Goal: Information Seeking & Learning: Check status

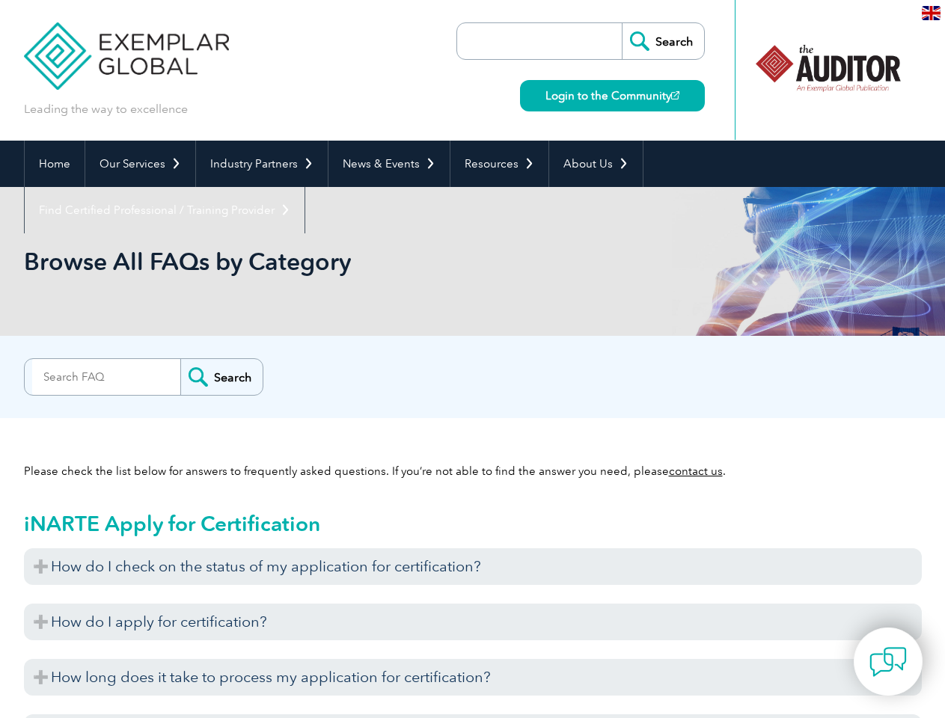
click at [472, 359] on div "Search" at bounding box center [473, 373] width 898 height 30
click at [139, 164] on link "Our Services" at bounding box center [140, 164] width 110 height 46
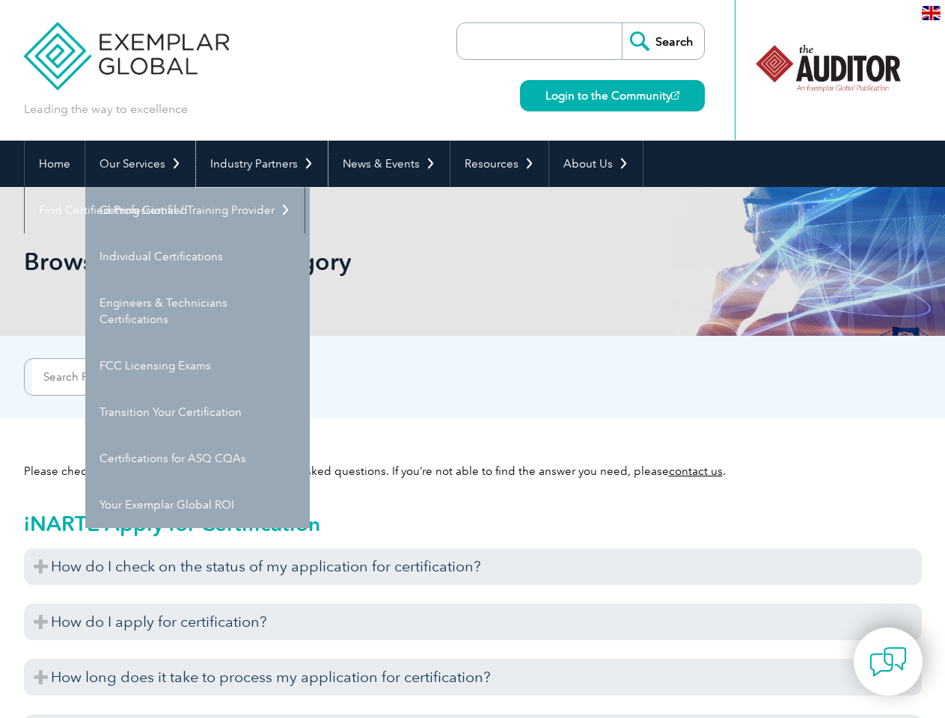
click at [259, 164] on link "Industry Partners" at bounding box center [262, 164] width 132 height 46
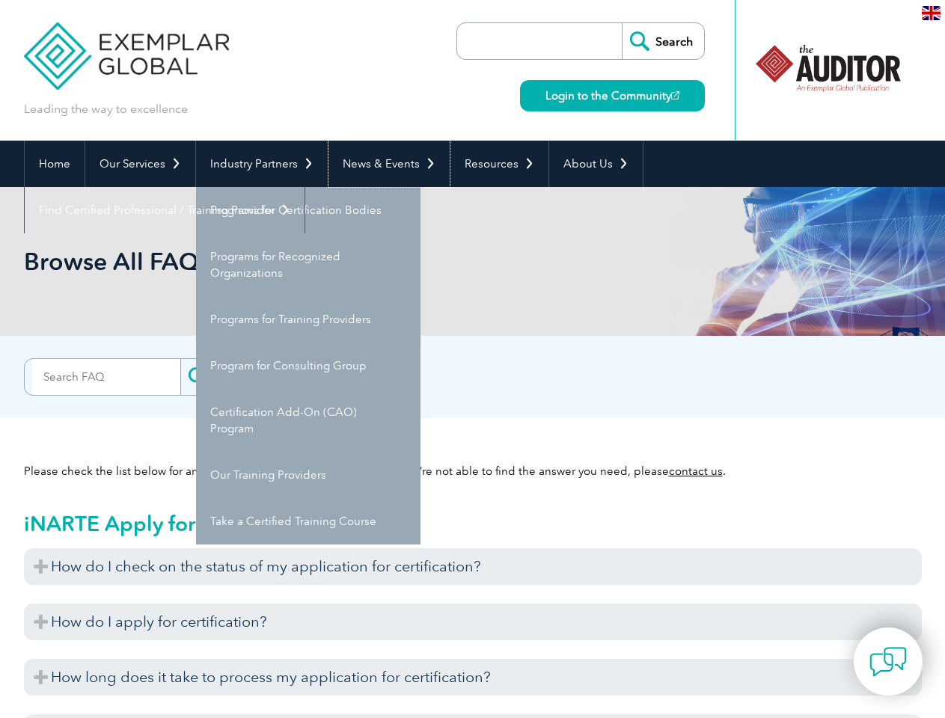
click at [385, 164] on link "News & Events" at bounding box center [389, 164] width 121 height 46
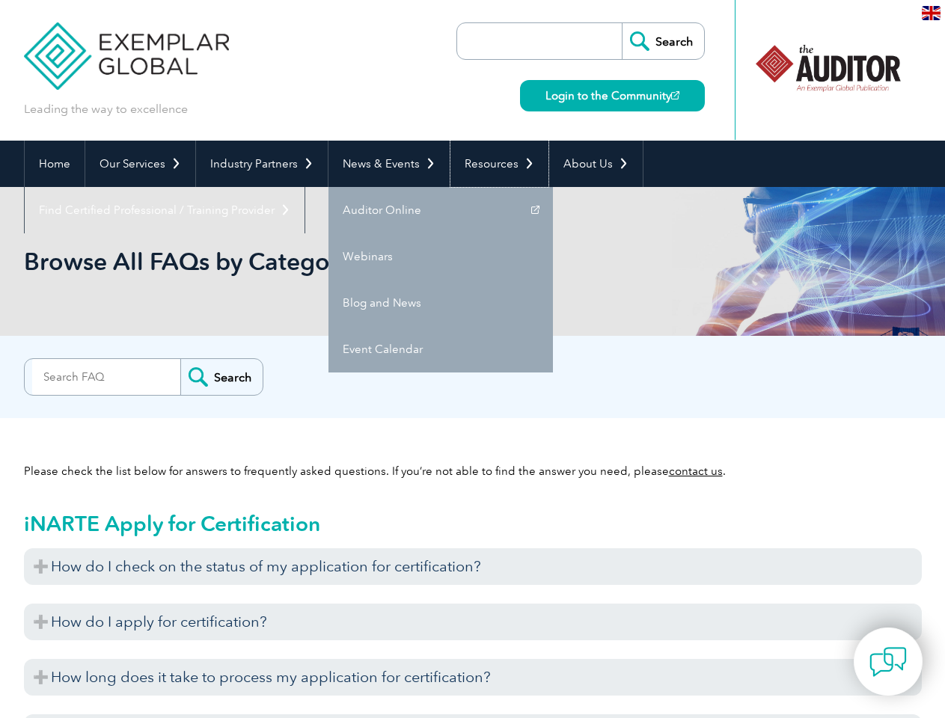
click at [493, 164] on link "Resources" at bounding box center [500, 164] width 98 height 46
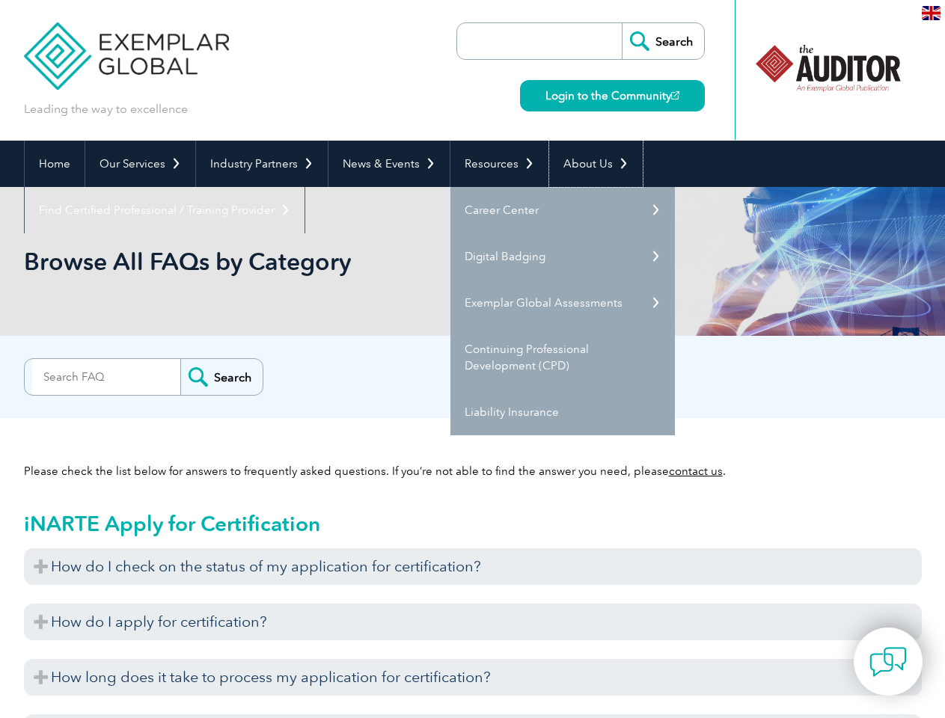
click at [588, 164] on link "About Us" at bounding box center [596, 164] width 94 height 46
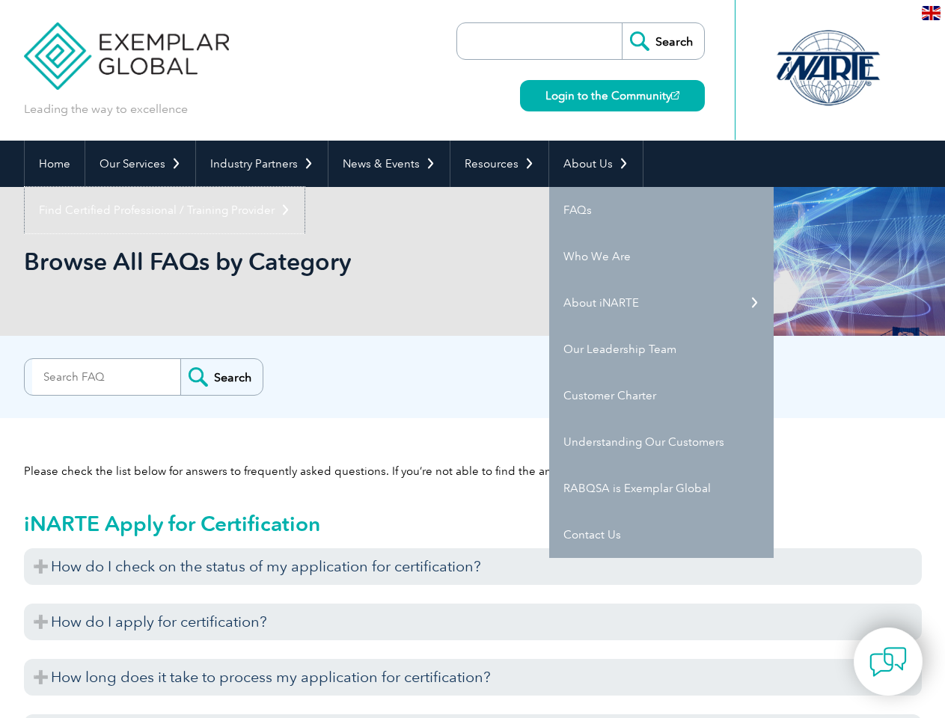
click at [305, 187] on link "Find Certified Professional / Training Provider" at bounding box center [165, 210] width 280 height 46
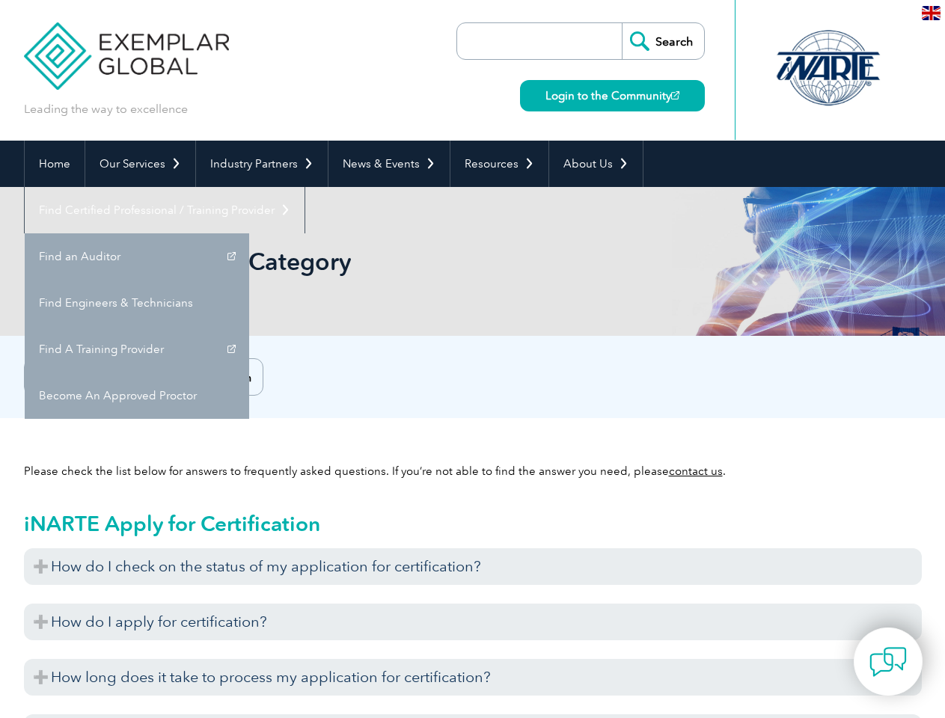
click at [473, 567] on h3 "How do I check on the status of my application for certification?" at bounding box center [473, 567] width 898 height 37
click at [473, 622] on div "How do I check on the status of my application for certification? You can check…" at bounding box center [473, 654] width 898 height 210
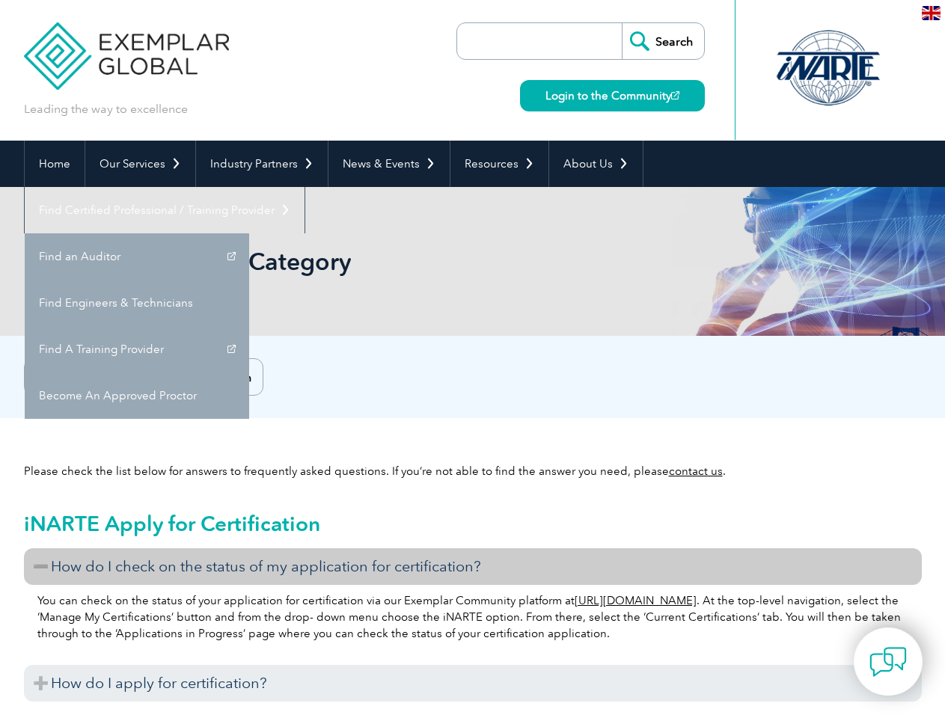
click at [473, 677] on h3 "How do I apply for certification?" at bounding box center [473, 683] width 898 height 37
